Goal: Task Accomplishment & Management: Manage account settings

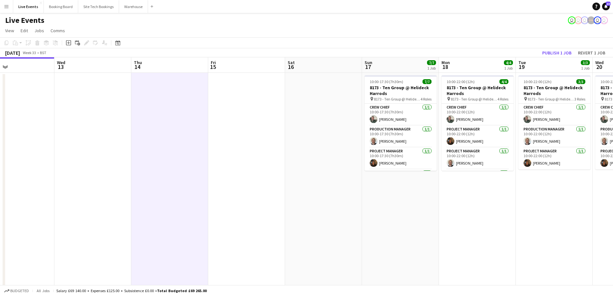
scroll to position [49, 0]
click at [128, 10] on button "Warehouse Close" at bounding box center [133, 6] width 29 height 13
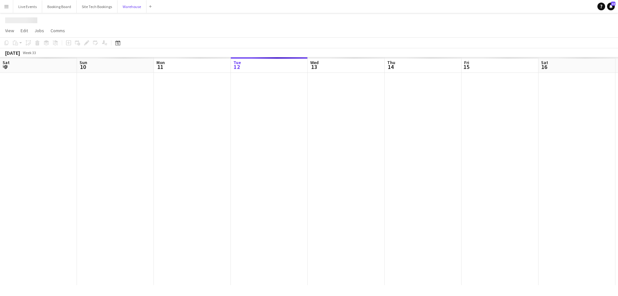
scroll to position [0, 154]
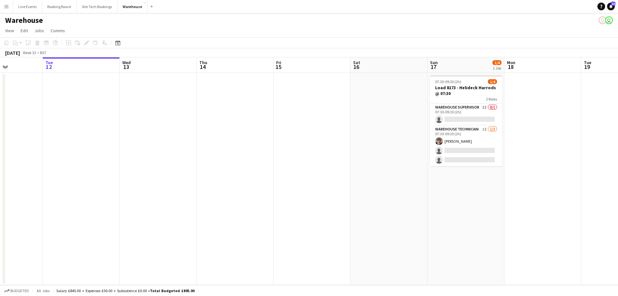
drag, startPoint x: 425, startPoint y: 232, endPoint x: 414, endPoint y: 231, distance: 11.3
click at [415, 232] on app-calendar-viewport "Sat 9 2/2 1 Job Sun 10 1/1 1 Job Mon 11 Tue 12 Wed 13 Thu 14 Fri 15 Sat 16 Sun …" at bounding box center [309, 170] width 618 height 227
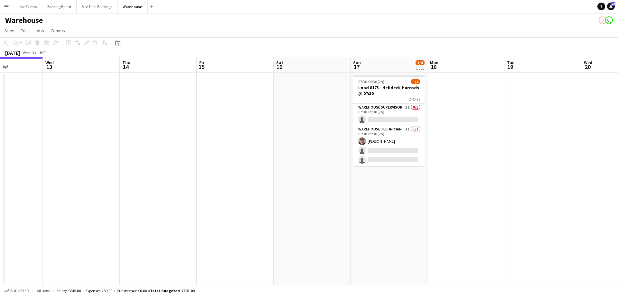
scroll to position [0, 198]
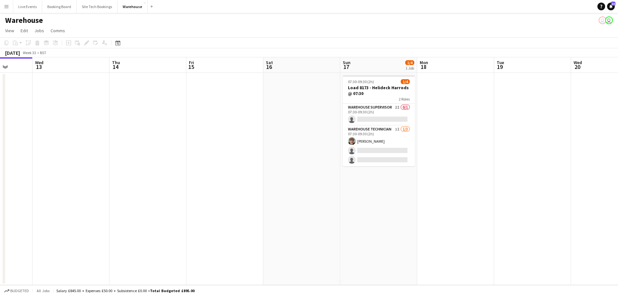
click at [452, 154] on app-date-cell at bounding box center [455, 179] width 77 height 212
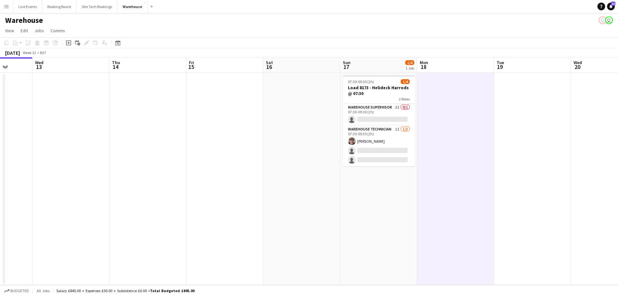
click at [529, 152] on app-date-cell at bounding box center [532, 179] width 77 height 212
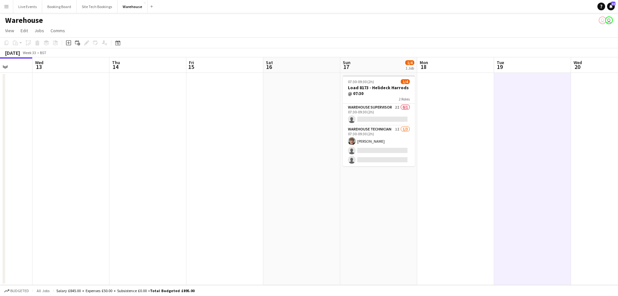
click at [375, 217] on app-date-cell "07:30-09:30 (2h) 1/4 Load 8173 - Helideck Harrods @ 07:30 2 Roles Warehouse Sup…" at bounding box center [378, 179] width 77 height 212
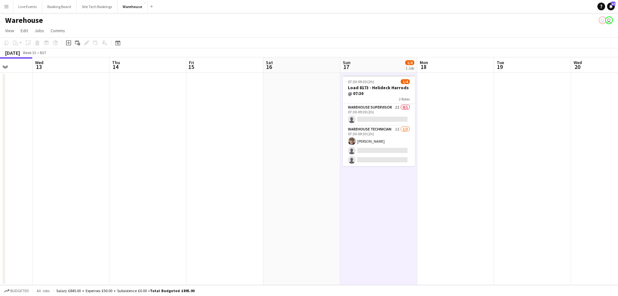
click at [312, 184] on app-date-cell at bounding box center [301, 179] width 77 height 212
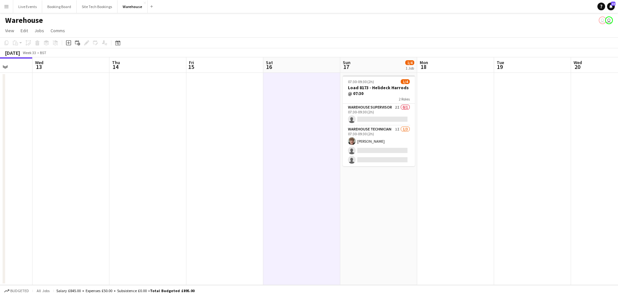
click at [442, 169] on app-date-cell at bounding box center [455, 179] width 77 height 212
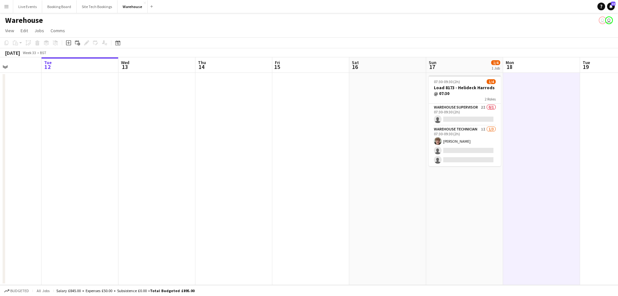
scroll to position [0, 191]
drag, startPoint x: 313, startPoint y: 197, endPoint x: 338, endPoint y: 208, distance: 26.8
click at [338, 208] on app-calendar-viewport "Sat 9 2/2 1 Job Sun 10 1/1 1 Job Mon 11 Tue 12 Wed 13 Thu 14 Fri 15 Sat 16 Sun …" at bounding box center [309, 170] width 618 height 227
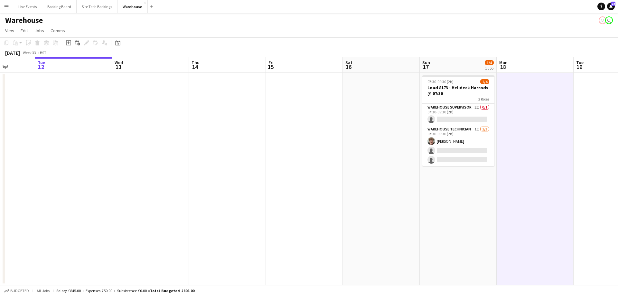
drag, startPoint x: 289, startPoint y: 224, endPoint x: 246, endPoint y: 218, distance: 43.2
click at [249, 218] on app-calendar-viewport "Sat 9 2/2 1 Job Sun 10 1/1 1 Job Mon 11 Tue 12 Wed 13 Thu 14 Fri 15 Sat 16 Sun …" at bounding box center [309, 170] width 618 height 227
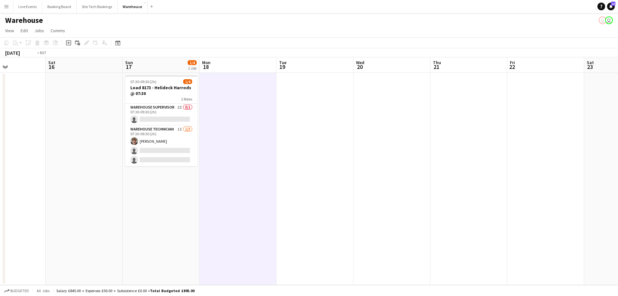
drag, startPoint x: 291, startPoint y: 228, endPoint x: 219, endPoint y: 228, distance: 71.4
click at [220, 228] on app-calendar-viewport "Wed 13 Thu 14 Fri 15 Sat 16 Sun 17 1/4 1 Job Mon 18 Tue 19 Wed 20 Thu 21 Fri 22…" at bounding box center [309, 170] width 618 height 227
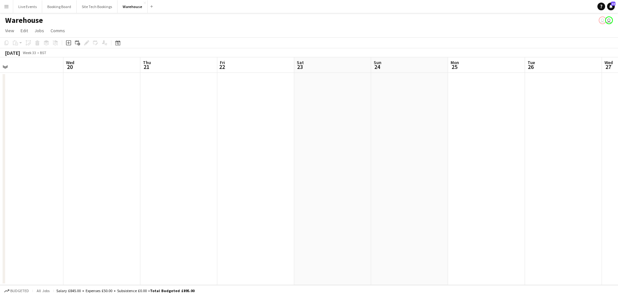
drag, startPoint x: 248, startPoint y: 246, endPoint x: 243, endPoint y: 246, distance: 4.5
click at [243, 246] on app-calendar-viewport "Sat 16 Sun 17 1/4 1 Job Mon 18 Tue 19 Wed 20 Thu 21 Fri 22 Sat 23 Sun 24 Mon 25…" at bounding box center [309, 170] width 618 height 227
drag, startPoint x: 402, startPoint y: 243, endPoint x: 347, endPoint y: 249, distance: 56.0
click at [521, 243] on app-calendar-viewport "Mon 18 Tue 19 Wed 20 Thu 21 Fri 22 Sat 23 Sun 24 Mon 25 Tue 26 Wed 27 Thu 28 Fr…" at bounding box center [309, 170] width 618 height 227
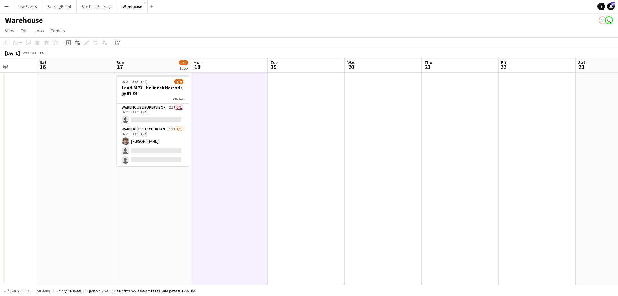
drag, startPoint x: 437, startPoint y: 231, endPoint x: 442, endPoint y: 239, distance: 9.4
click at [475, 233] on app-calendar-viewport "Wed 13 Thu 14 Fri 15 Sat 16 Sun 17 1/4 1 Job Mon 18 Tue 19 Wed 20 Thu 21 Fri 22…" at bounding box center [309, 170] width 618 height 227
